Goal: Check status: Check status

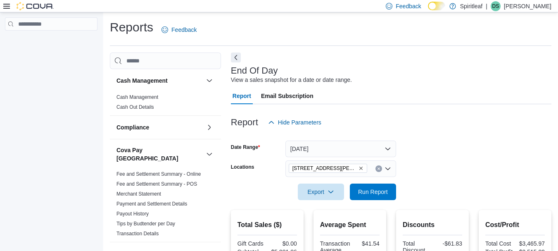
scroll to position [138, 0]
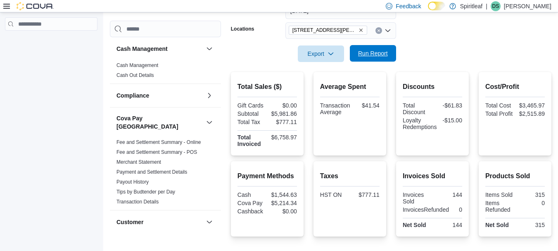
click at [357, 50] on span "Run Report" at bounding box center [373, 53] width 36 height 17
drag, startPoint x: 357, startPoint y: 50, endPoint x: 356, endPoint y: 45, distance: 4.8
click at [356, 45] on form "Date Range [DATE] Locations [STREET_ADDRESS][PERSON_NAME] Export Run Report" at bounding box center [391, 27] width 320 height 69
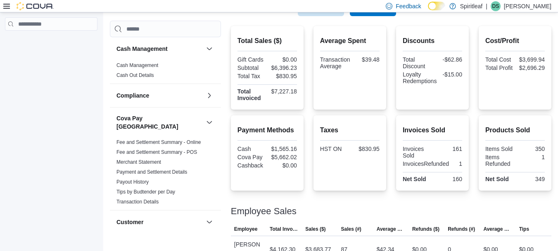
scroll to position [183, 0]
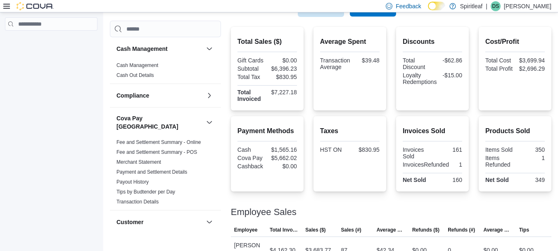
click at [359, 14] on span "Run Report" at bounding box center [373, 8] width 36 height 17
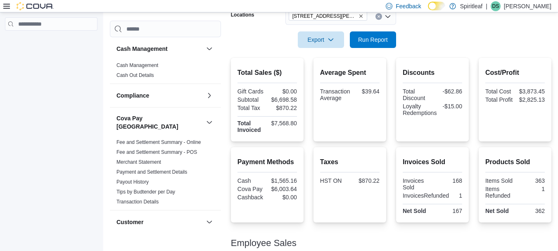
scroll to position [149, 0]
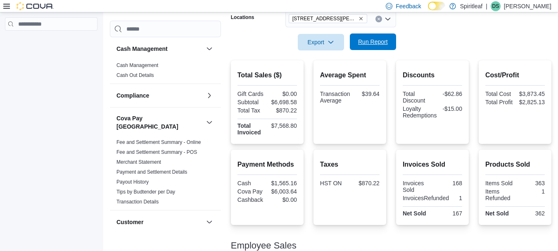
click at [359, 45] on span "Run Report" at bounding box center [373, 42] width 30 height 8
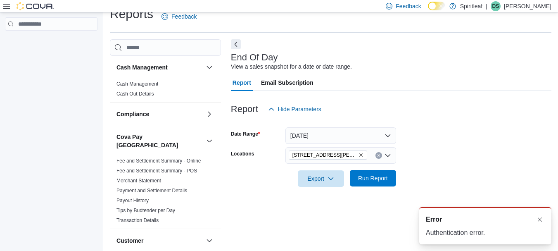
scroll to position [0, 0]
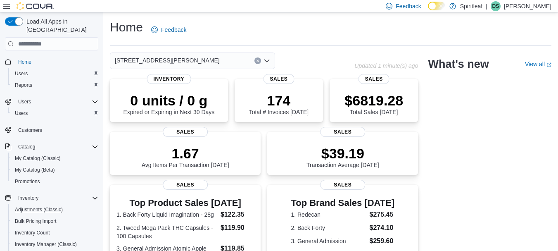
scroll to position [138, 0]
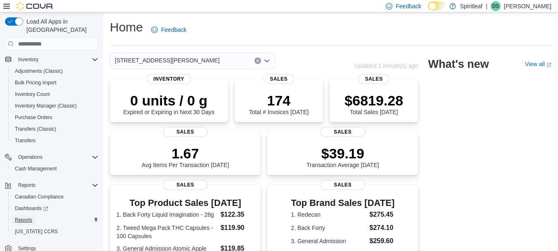
click at [26, 216] on span "Reports" at bounding box center [23, 219] width 17 height 7
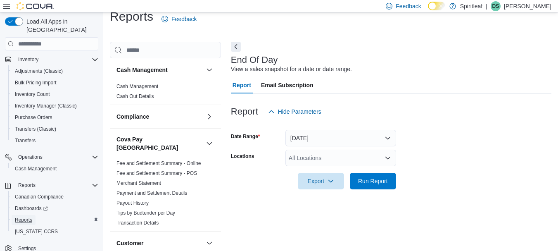
scroll to position [13, 0]
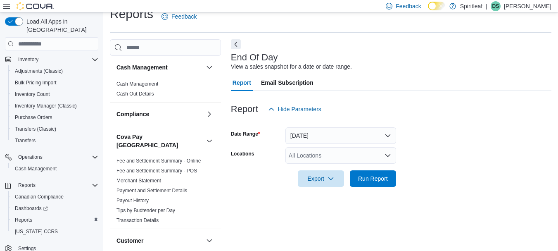
click at [295, 154] on div "All Locations" at bounding box center [340, 155] width 111 height 17
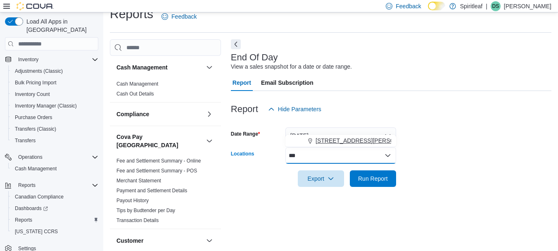
type input "***"
click at [318, 139] on span "[STREET_ADDRESS][PERSON_NAME]" at bounding box center [367, 140] width 105 height 8
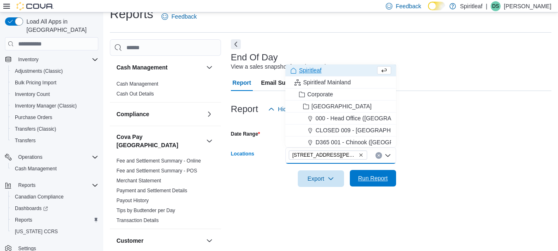
click at [357, 185] on span "Run Report" at bounding box center [373, 178] width 36 height 17
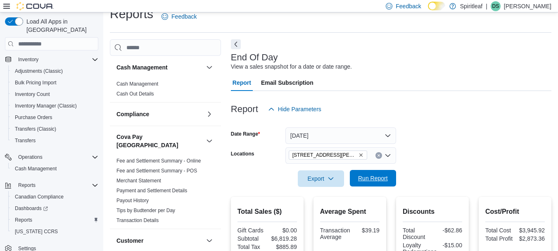
click at [380, 180] on span "Run Report" at bounding box center [373, 178] width 30 height 8
click at [371, 181] on span "Run Report" at bounding box center [373, 178] width 30 height 8
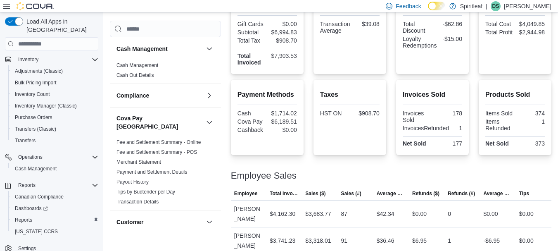
scroll to position [90, 0]
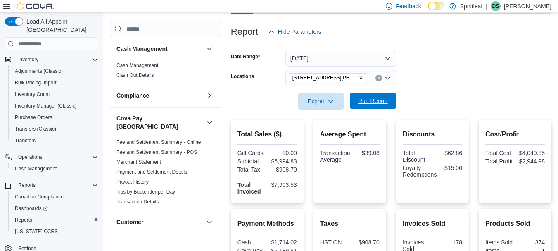
click at [367, 105] on span "Run Report" at bounding box center [373, 101] width 30 height 8
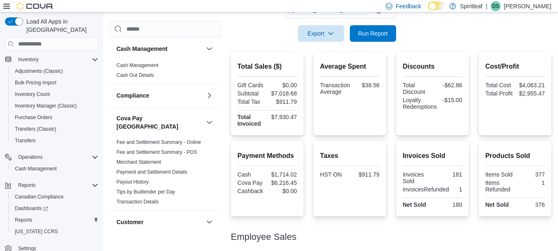
scroll to position [156, 0]
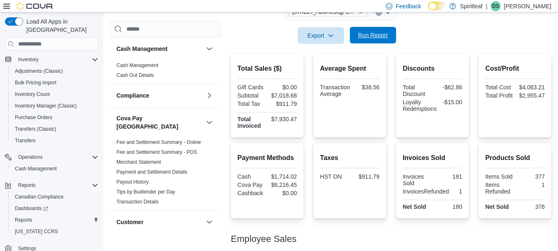
click at [379, 41] on span "Run Report" at bounding box center [373, 35] width 36 height 17
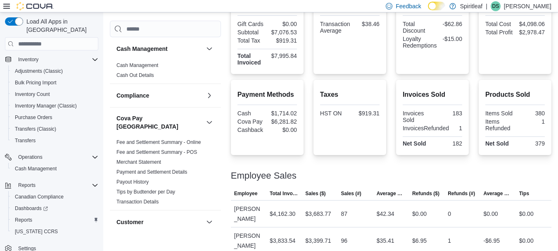
scroll to position [113, 0]
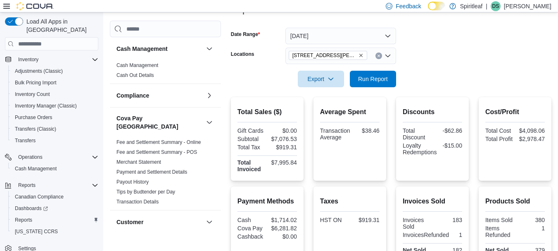
click at [354, 46] on form "Date Range [DATE] Locations [STREET_ADDRESS][PERSON_NAME] Export Run Report" at bounding box center [391, 52] width 320 height 69
click at [351, 41] on button "[DATE]" at bounding box center [340, 36] width 111 height 17
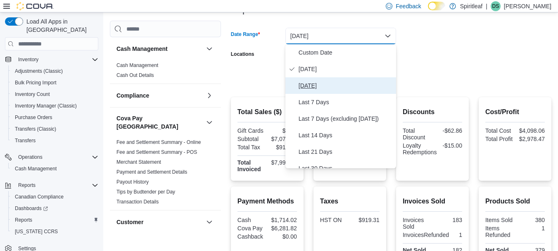
click at [317, 87] on span "[DATE]" at bounding box center [345, 85] width 94 height 10
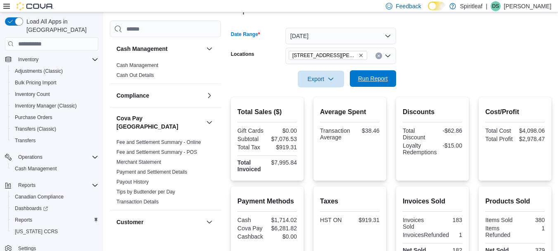
click at [367, 77] on span "Run Report" at bounding box center [373, 78] width 30 height 8
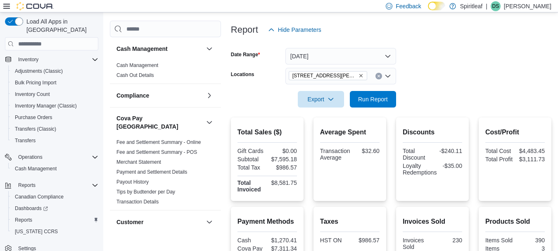
scroll to position [92, 0]
click at [355, 64] on button "[DATE]" at bounding box center [340, 56] width 111 height 17
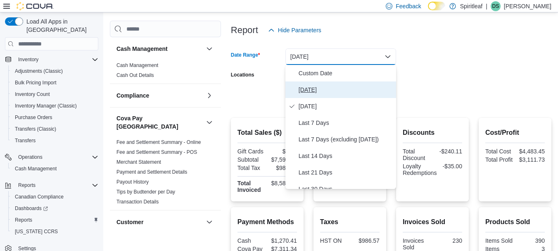
click at [348, 88] on span "[DATE]" at bounding box center [345, 90] width 94 height 10
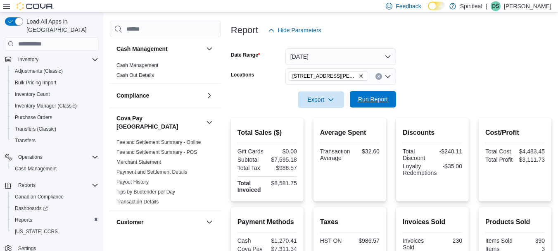
click at [364, 97] on span "Run Report" at bounding box center [373, 99] width 30 height 8
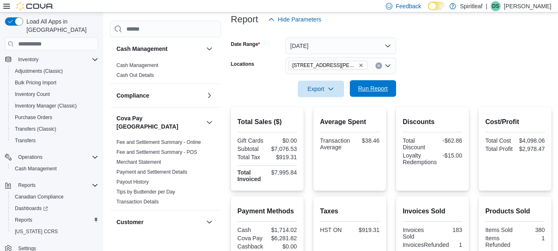
scroll to position [102, 0]
click at [364, 97] on span "Run Report" at bounding box center [373, 88] width 36 height 17
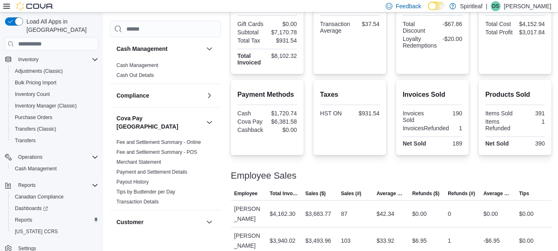
scroll to position [172, 0]
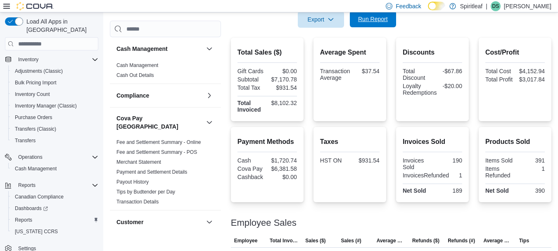
click at [355, 18] on span "Run Report" at bounding box center [373, 19] width 36 height 17
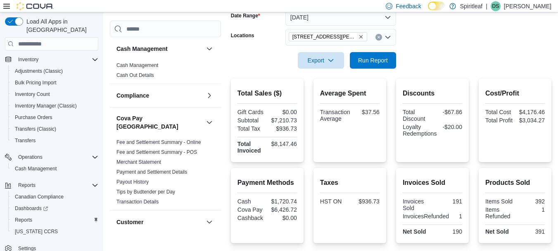
scroll to position [126, 0]
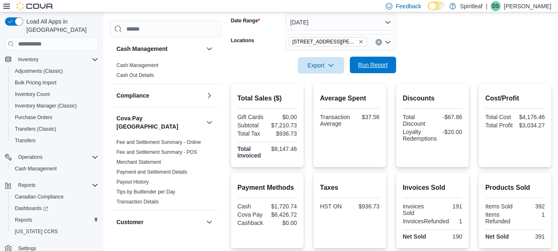
click at [380, 62] on span "Run Report" at bounding box center [373, 65] width 30 height 8
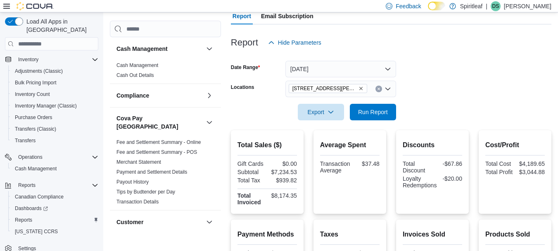
scroll to position [81, 0]
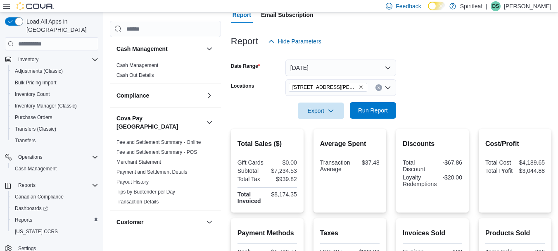
click at [369, 114] on span "Run Report" at bounding box center [373, 110] width 30 height 8
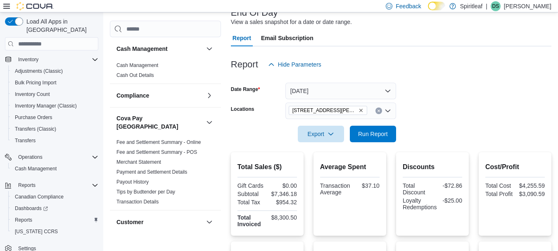
scroll to position [58, 0]
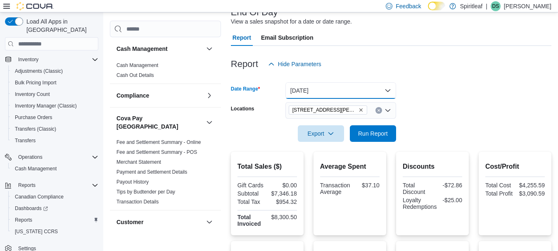
click at [363, 97] on button "[DATE]" at bounding box center [340, 90] width 111 height 17
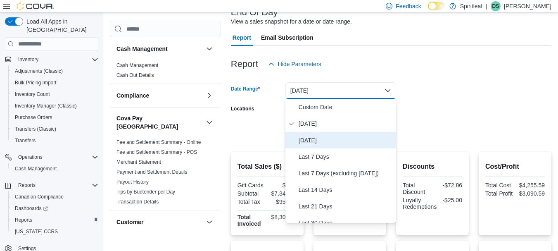
click at [335, 137] on span "[DATE]" at bounding box center [345, 140] width 94 height 10
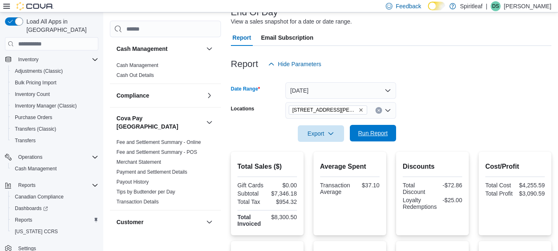
click at [383, 130] on span "Run Report" at bounding box center [373, 133] width 30 height 8
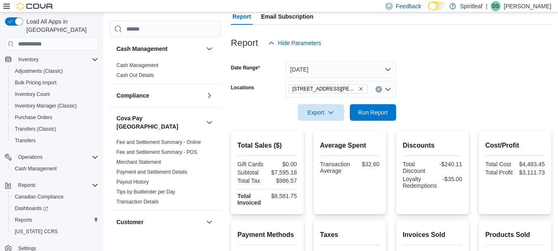
scroll to position [79, 0]
click at [305, 69] on button "[DATE]" at bounding box center [340, 70] width 111 height 17
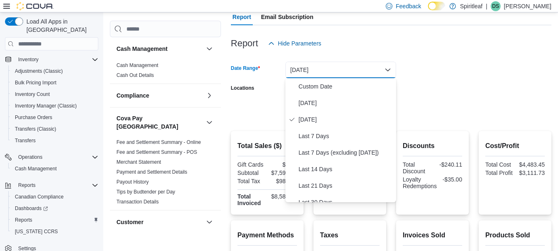
click at [423, 66] on form "Date Range [DATE] Locations [STREET_ADDRESS][PERSON_NAME] Export Run Report" at bounding box center [391, 86] width 320 height 69
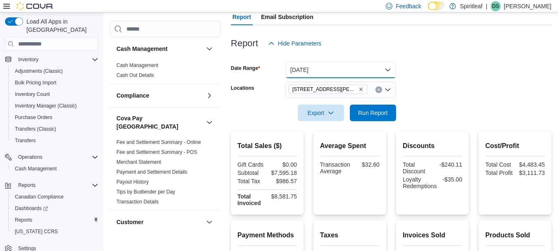
click at [371, 69] on button "[DATE]" at bounding box center [340, 70] width 111 height 17
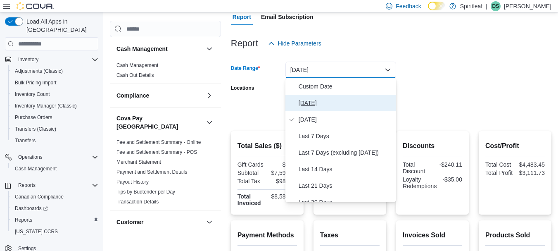
click at [344, 104] on span "[DATE]" at bounding box center [345, 103] width 94 height 10
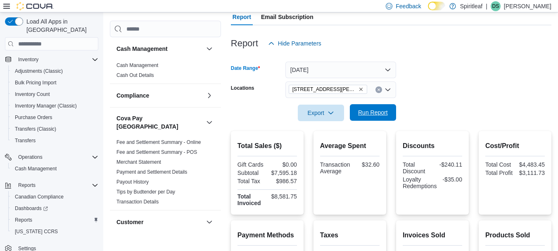
click at [364, 115] on span "Run Report" at bounding box center [373, 112] width 30 height 8
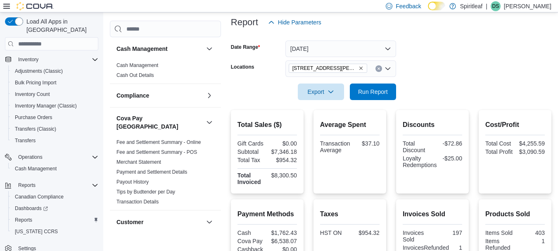
scroll to position [99, 0]
click at [382, 87] on span "Run Report" at bounding box center [373, 91] width 36 height 17
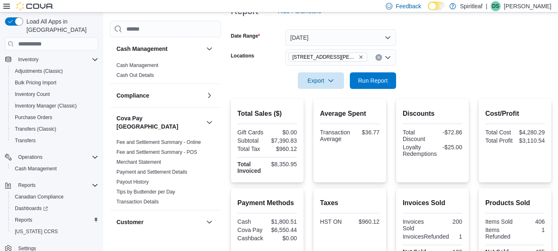
scroll to position [116, 0]
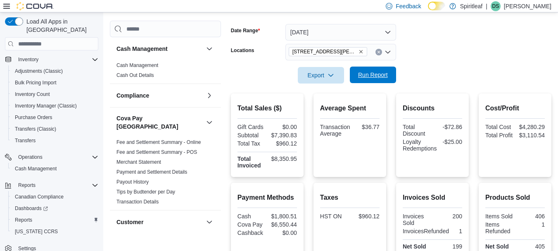
click at [385, 70] on span "Run Report" at bounding box center [373, 74] width 36 height 17
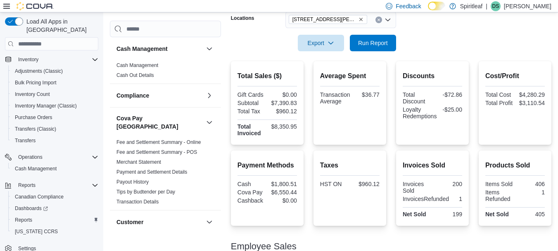
scroll to position [148, 0]
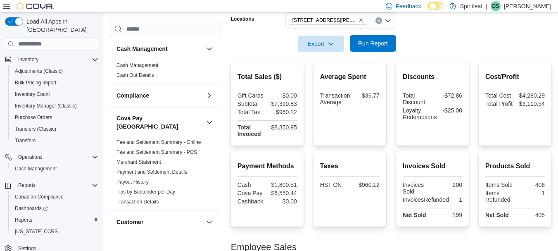
click at [365, 37] on span "Run Report" at bounding box center [373, 43] width 36 height 17
